Goal: Task Accomplishment & Management: Manage account settings

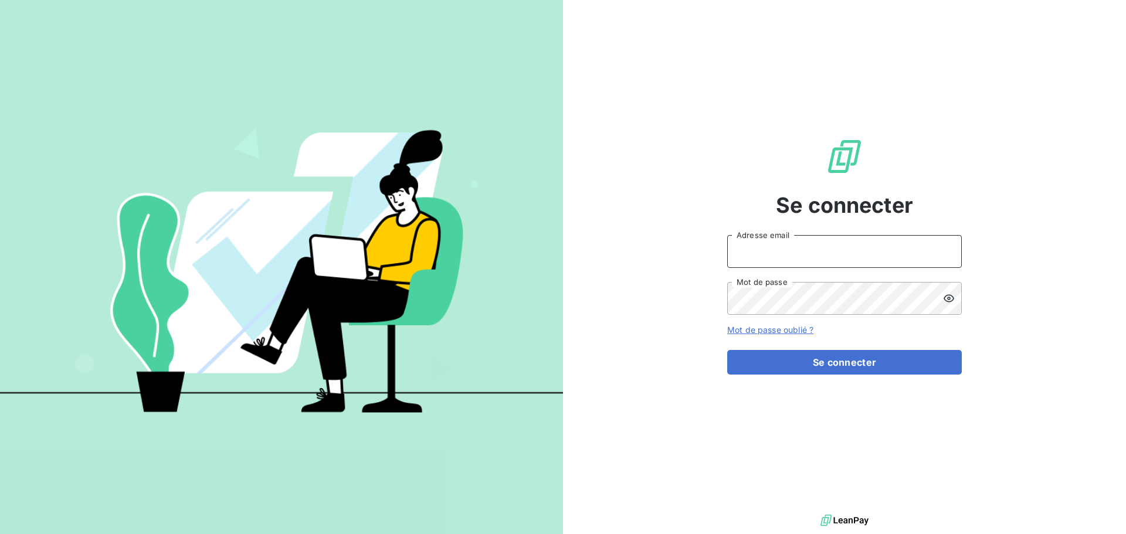
click at [810, 257] on input "Adresse email" at bounding box center [844, 251] width 235 height 33
type input "[PERSON_NAME][EMAIL_ADDRESS][DOMAIN_NAME]"
click at [727, 350] on button "Se connecter" at bounding box center [844, 362] width 235 height 25
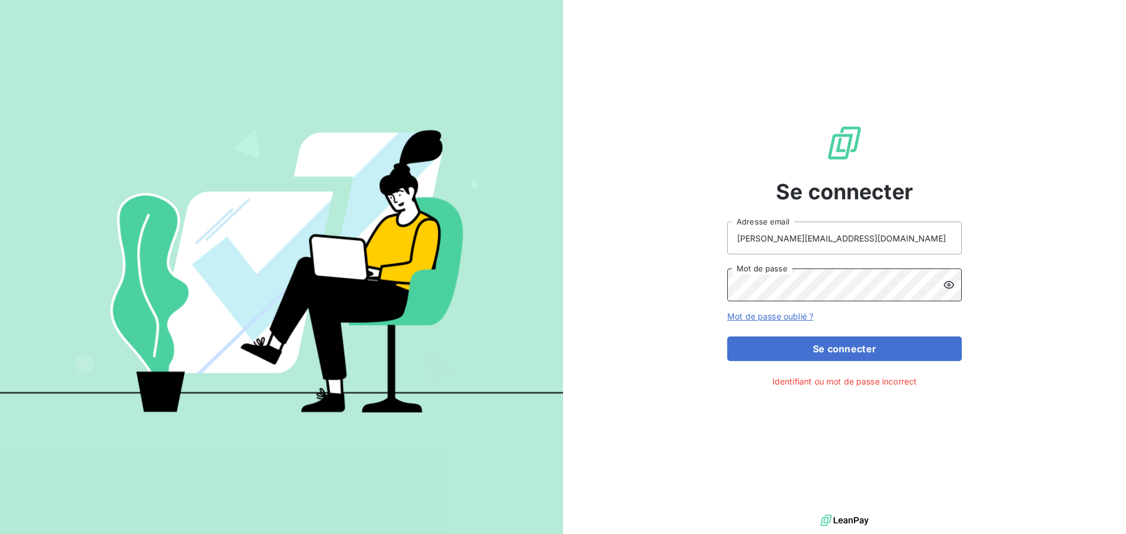
click at [722, 285] on div "Se connecter [PERSON_NAME][EMAIL_ADDRESS][DOMAIN_NAME] Adresse email Mot de pas…" at bounding box center [844, 256] width 563 height 512
click at [727, 337] on button "Se connecter" at bounding box center [844, 349] width 235 height 25
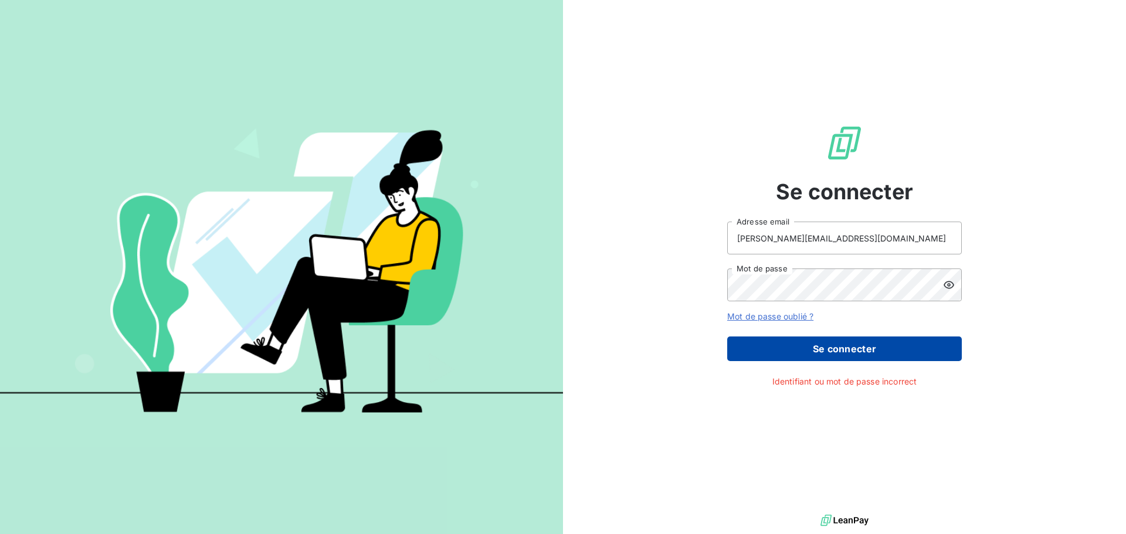
click at [817, 351] on button "Se connecter" at bounding box center [844, 349] width 235 height 25
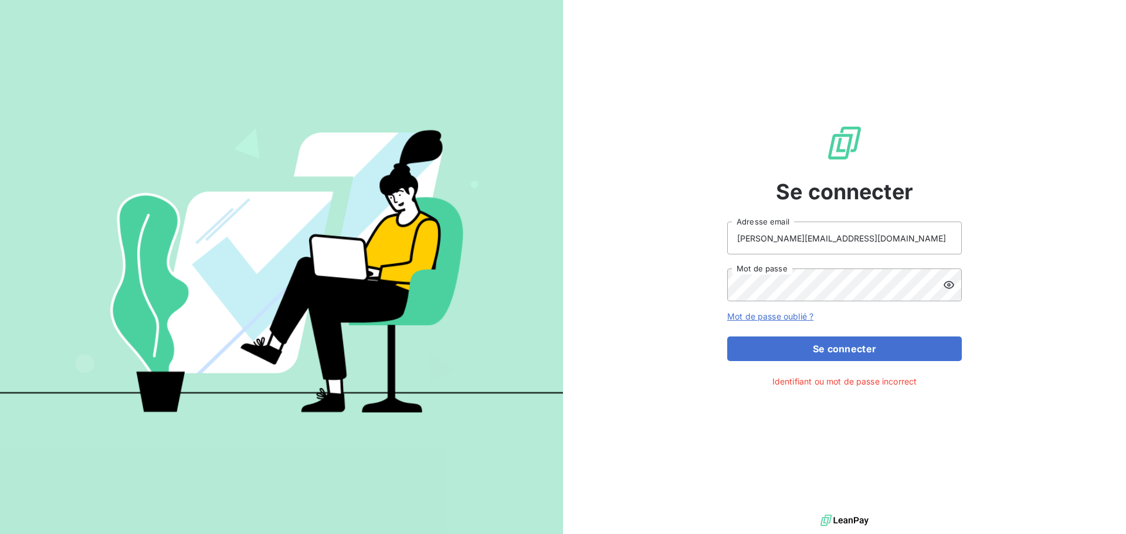
click at [949, 282] on icon at bounding box center [949, 286] width 11 height 8
click at [780, 316] on link "Mot de passe oublié ?" at bounding box center [770, 316] width 86 height 10
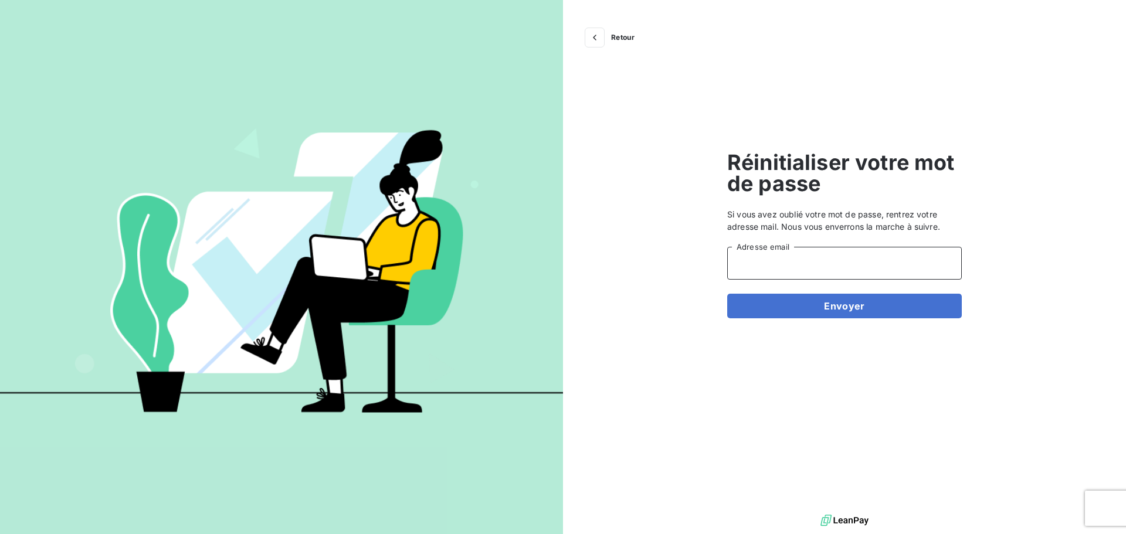
click at [778, 263] on input "Adresse email" at bounding box center [844, 263] width 235 height 33
type input "sandrine.rialland@gravotech.com"
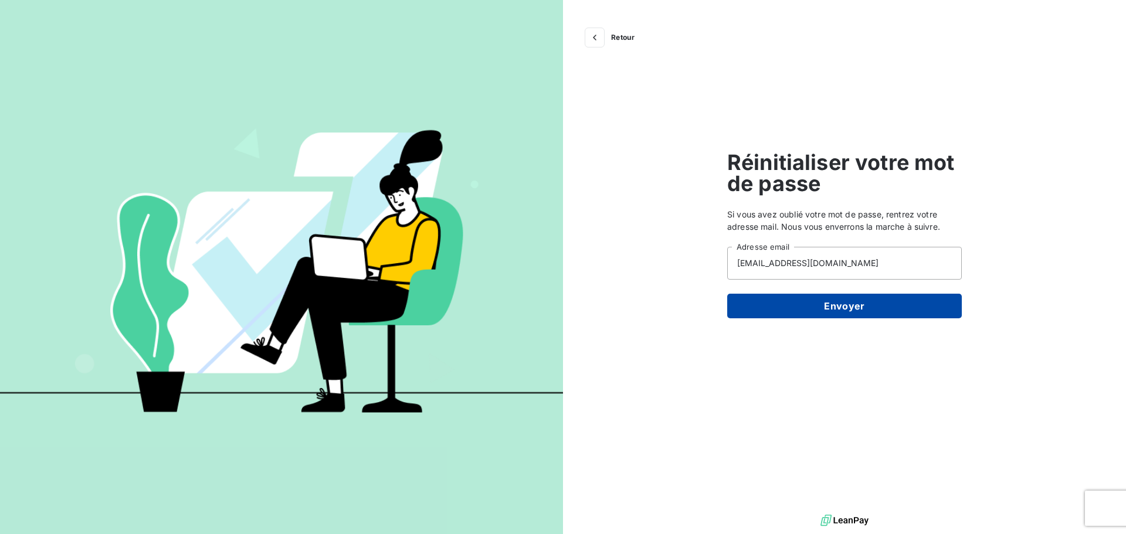
click at [825, 306] on button "Envoyer" at bounding box center [844, 306] width 235 height 25
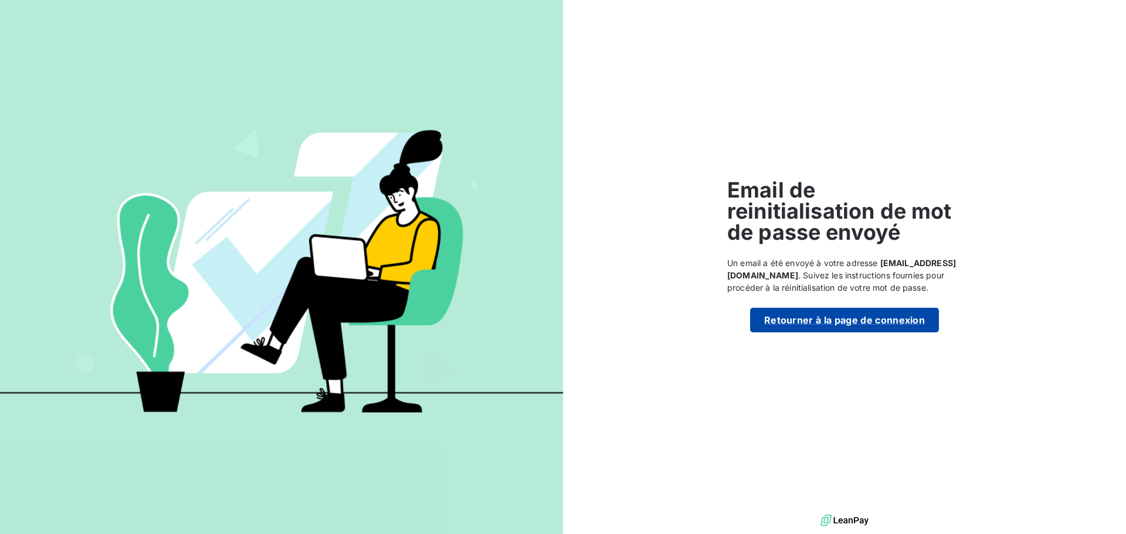
click at [826, 333] on button "Retourner à la page de connexion" at bounding box center [844, 320] width 189 height 25
